Goal: Task Accomplishment & Management: Manage account settings

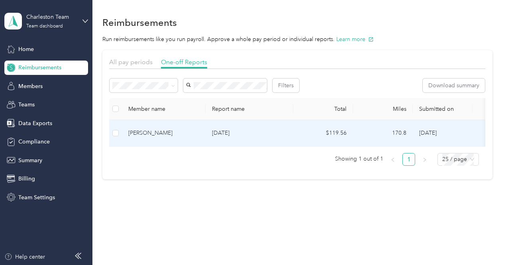
click at [220, 131] on p "[DATE]" at bounding box center [249, 133] width 75 height 9
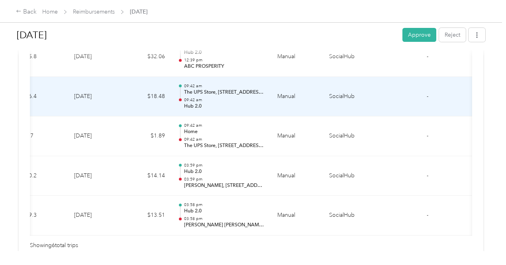
scroll to position [295, 0]
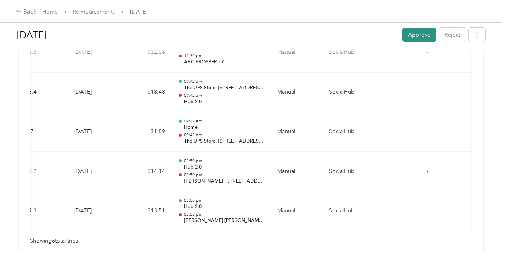
click at [410, 34] on button "Approve" at bounding box center [420, 35] width 34 height 14
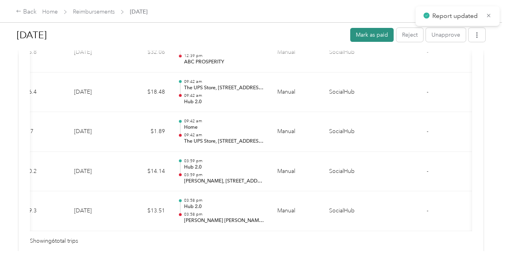
click at [373, 33] on button "Mark as paid" at bounding box center [372, 35] width 43 height 14
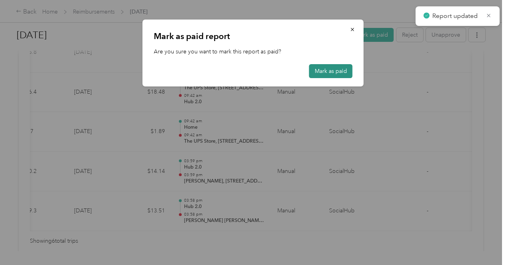
click at [321, 70] on button "Mark as paid" at bounding box center [330, 71] width 43 height 14
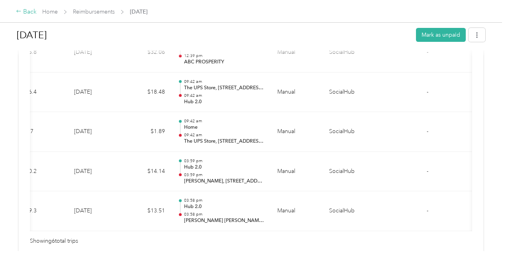
click at [26, 12] on div "Back" at bounding box center [26, 12] width 21 height 10
